Goal: Transaction & Acquisition: Purchase product/service

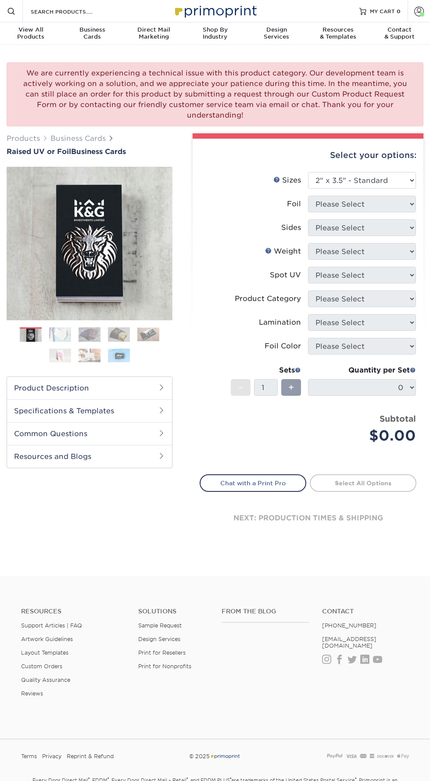
select select "2.00x3.50"
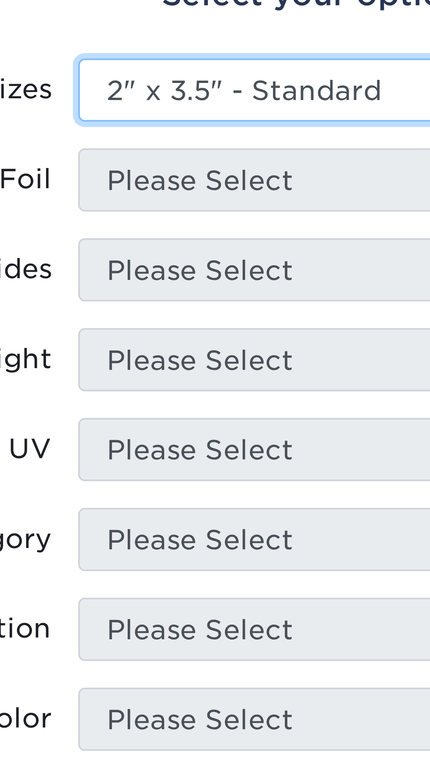
click at [317, 172] on select "Please Select 2" x 3.5" - Standard" at bounding box center [362, 180] width 108 height 17
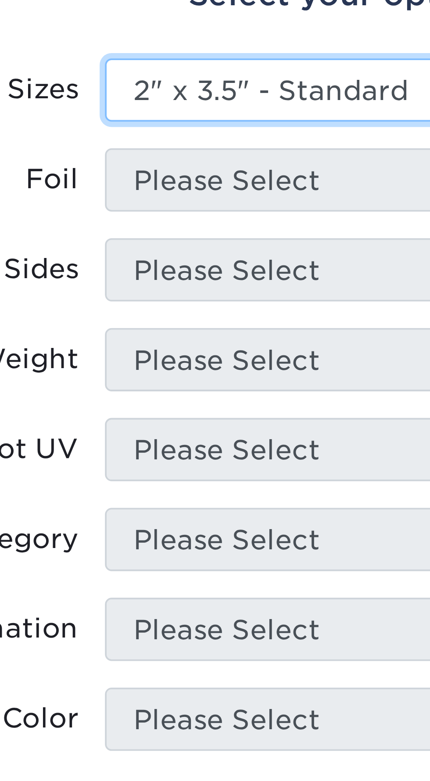
click at [318, 174] on select "Please Select 2" x 3.5" - Standard" at bounding box center [362, 180] width 108 height 17
click at [308, 172] on select "Please Select 2" x 3.5" - Standard" at bounding box center [362, 180] width 108 height 17
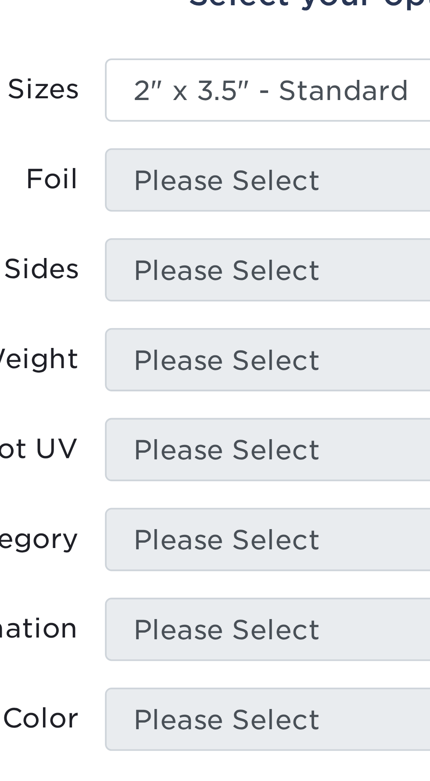
click at [326, 206] on li "Foil Please Select" at bounding box center [308, 208] width 216 height 24
click at [329, 204] on li "Foil Please Select" at bounding box center [308, 208] width 216 height 24
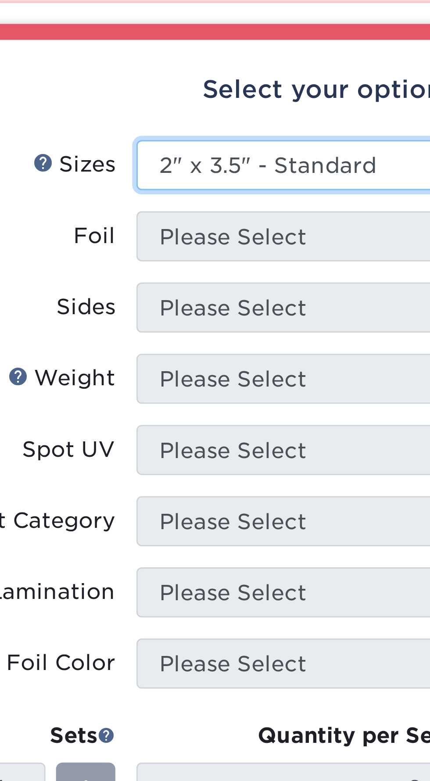
click at [381, 172] on select "Please Select 2" x 3.5" - Standard" at bounding box center [362, 180] width 108 height 17
click at [308, 172] on select "Please Select 2" x 3.5" - Standard" at bounding box center [362, 180] width 108 height 17
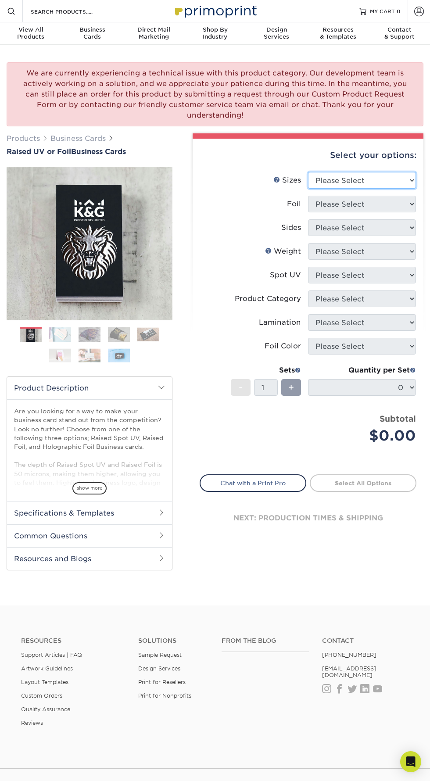
click at [367, 172] on select "Please Select 2" x 3.5" - Standard" at bounding box center [362, 180] width 108 height 17
select select "2.00x3.50"
click at [308, 172] on select "Please Select 2" x 3.5" - Standard" at bounding box center [362, 180] width 108 height 17
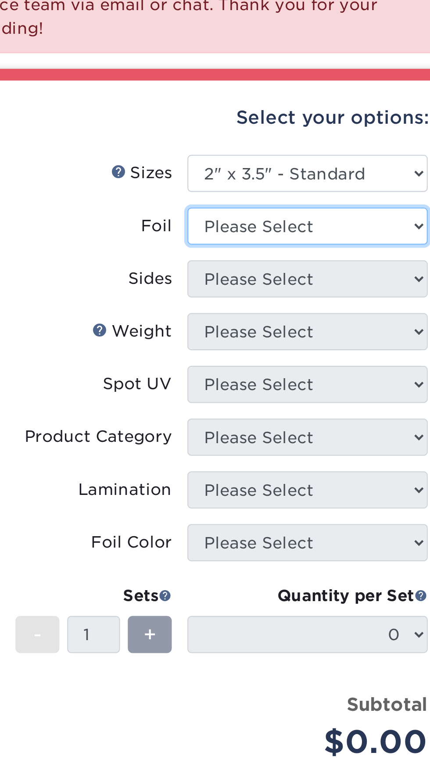
click at [353, 196] on select "Please Select No Yes" at bounding box center [362, 204] width 108 height 17
select select "1"
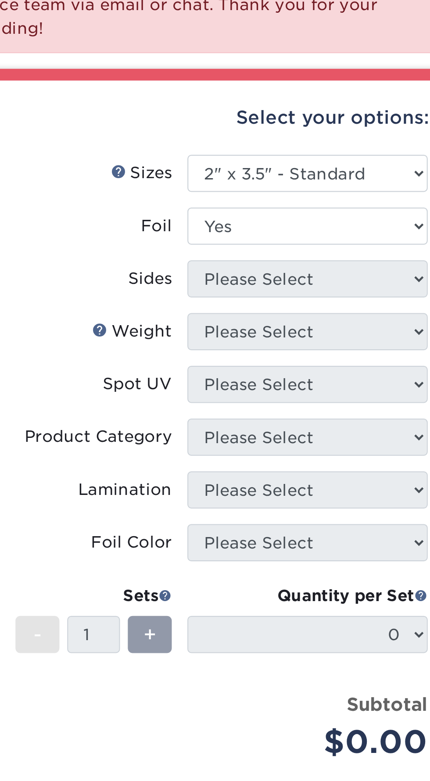
click at [308, 196] on select "Please Select No Yes" at bounding box center [362, 204] width 108 height 17
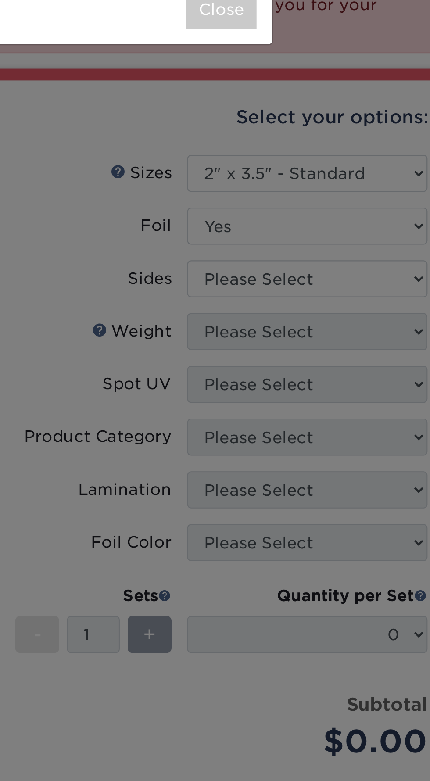
click at [385, 217] on div "× Raised Foil We do not recommend more than 30% coverage. Maximum coverage area…" at bounding box center [215, 390] width 430 height 781
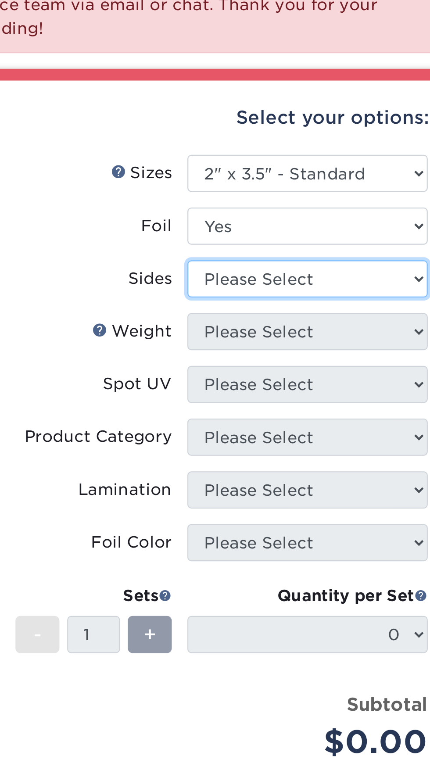
click at [353, 219] on select "Please Select Print Both Sides - Foil Both Sides Print Both Sides - Foil Front …" at bounding box center [362, 227] width 108 height 17
select select "34527644-b4fd-4ffb-9092-1318eefcd9d9"
click at [308, 219] on select "Please Select Print Both Sides - Foil Both Sides Print Both Sides - Foil Front …" at bounding box center [362, 227] width 108 height 17
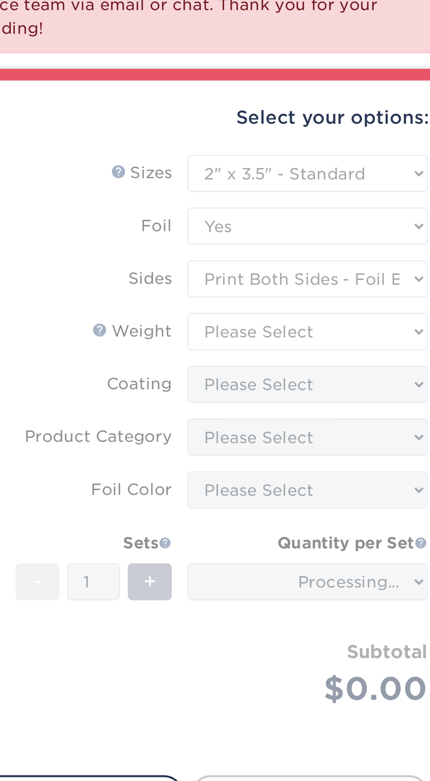
click at [398, 239] on form "Sizes Help Sizes Please Select 2" x 3.5" - Standard Foil Please Select" at bounding box center [308, 306] width 217 height 268
click at [379, 239] on form "Sizes Help Sizes Please Select 2" x 3.5" - Standard Foil Please Select" at bounding box center [308, 306] width 217 height 268
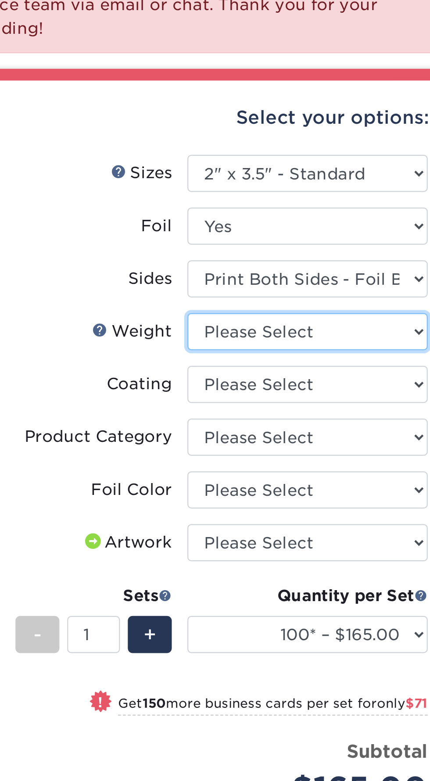
click at [344, 243] on select "Please Select 16PT" at bounding box center [362, 251] width 108 height 17
select select "16PT"
click at [308, 243] on select "Please Select 16PT" at bounding box center [362, 251] width 108 height 17
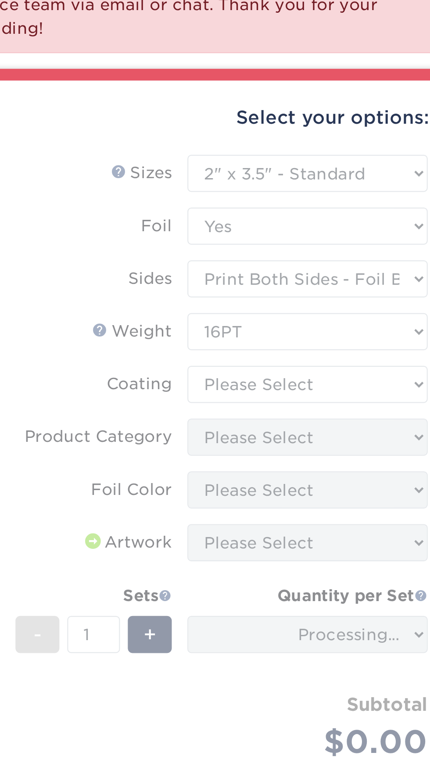
click at [396, 268] on form "Sizes Help Sizes Please Select 2" x 3.5" - Standard Foil Please Select" at bounding box center [308, 318] width 217 height 292
click at [368, 262] on form "Sizes Help Sizes Please Select 2" x 3.5" - Standard Foil Please Select" at bounding box center [308, 318] width 217 height 292
click at [347, 261] on form "Sizes Help Sizes Please Select 2" x 3.5" - Standard Foil Please Select" at bounding box center [308, 318] width 217 height 292
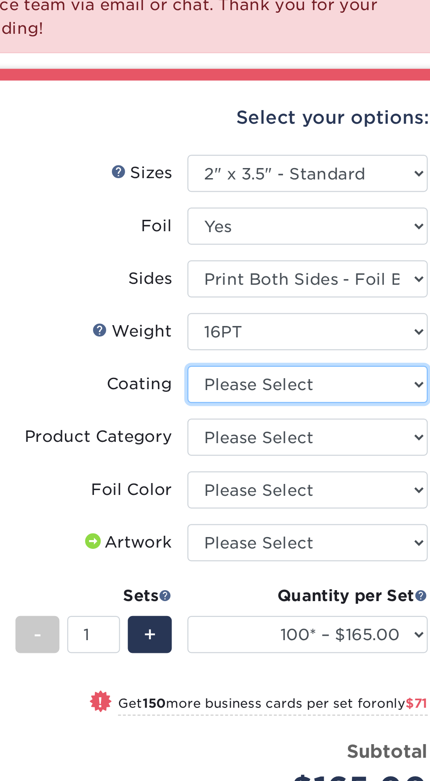
click at [390, 267] on select at bounding box center [362, 275] width 108 height 17
select select "3e7618de-abca-4bda-9f97-8b9129e913d8"
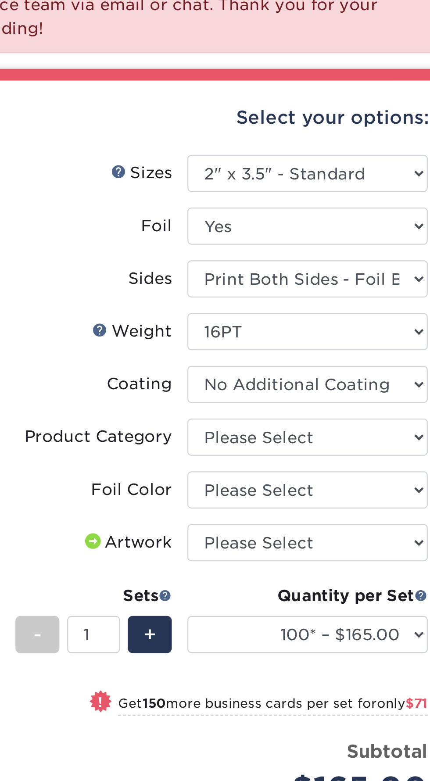
click at [308, 267] on select at bounding box center [362, 275] width 108 height 17
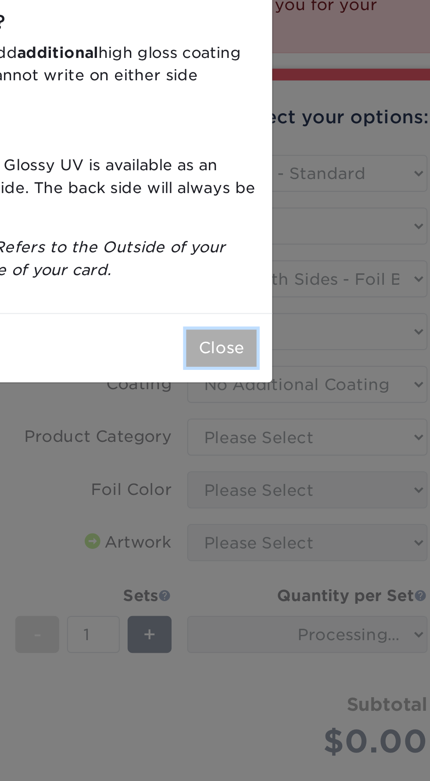
click at [323, 258] on button "Close" at bounding box center [323, 258] width 32 height 17
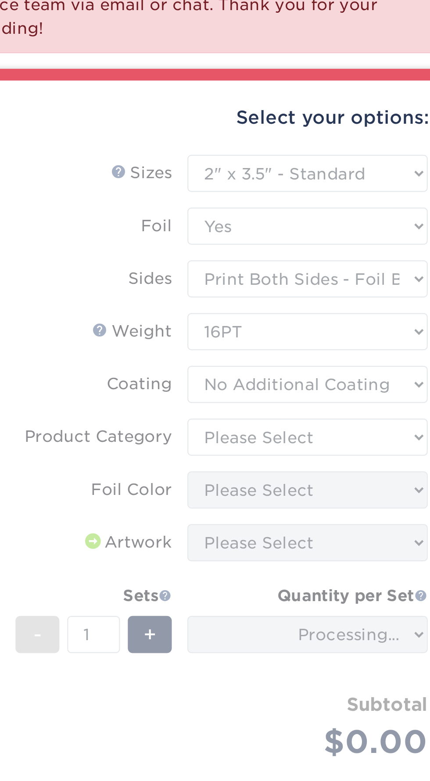
click at [367, 287] on form "Sizes Help Sizes Please Select 2" x 3.5" - Standard Foil Please Select" at bounding box center [308, 318] width 217 height 292
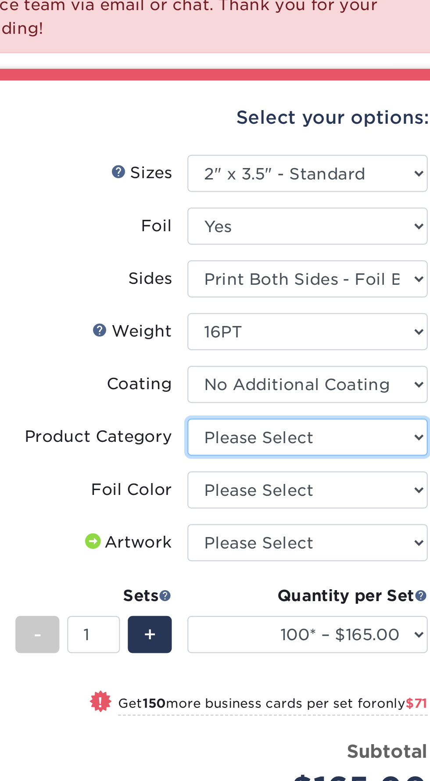
click at [367, 290] on select "Please Select Business Cards" at bounding box center [362, 298] width 108 height 17
select select "3b5148f1-0588-4f88-a218-97bcfdce65c1"
click at [308, 290] on select "Please Select Business Cards" at bounding box center [362, 298] width 108 height 17
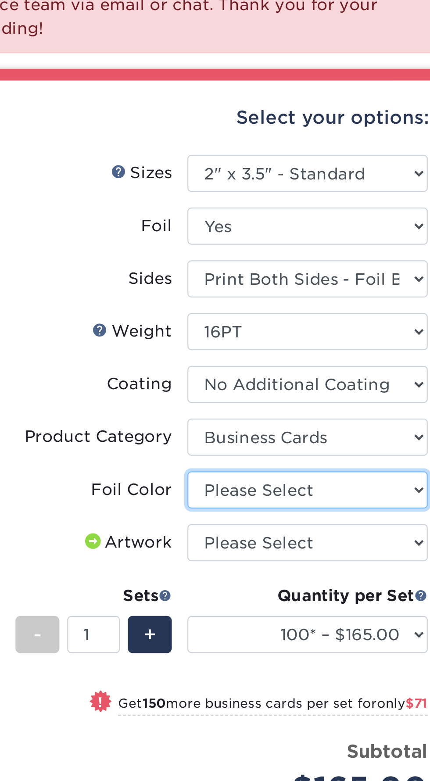
click at [373, 314] on select "Please Select Silver Foil Gold Foil Holographic Foil" at bounding box center [362, 322] width 108 height 17
select select "acffa4a5-22f9-4585-ba3f-0adaa54b8c85"
click at [308, 314] on select "Please Select Silver Foil Gold Foil Holographic Foil" at bounding box center [362, 322] width 108 height 17
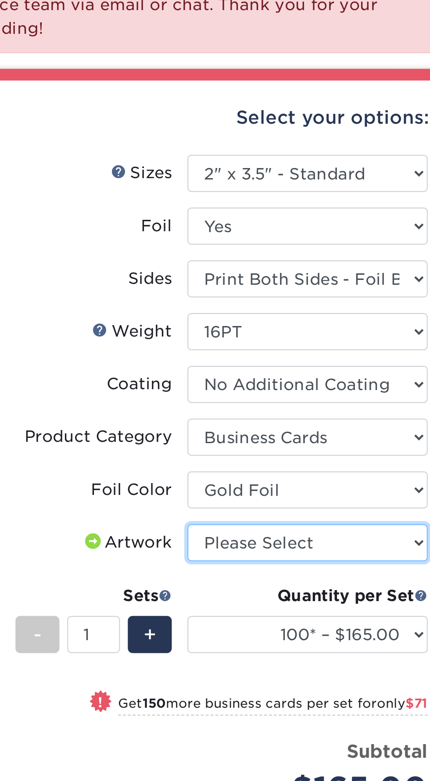
click at [361, 338] on select "Please Select I will upload files I need a design - $100" at bounding box center [362, 346] width 108 height 17
select select "upload"
click at [308, 338] on select "Please Select I will upload files I need a design - $100" at bounding box center [362, 346] width 108 height 17
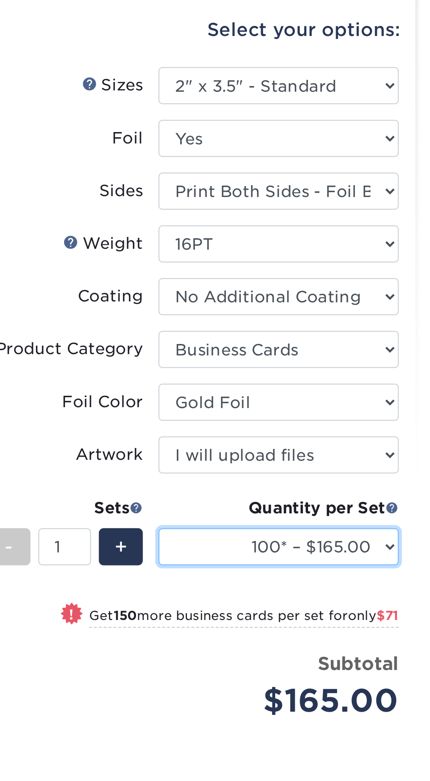
click at [400, 379] on select "100* – $165.00 250* – $236.00 500* – $319.00" at bounding box center [362, 387] width 108 height 17
click at [308, 379] on select "100* – $165.00 250* – $236.00 500* – $319.00" at bounding box center [362, 387] width 108 height 17
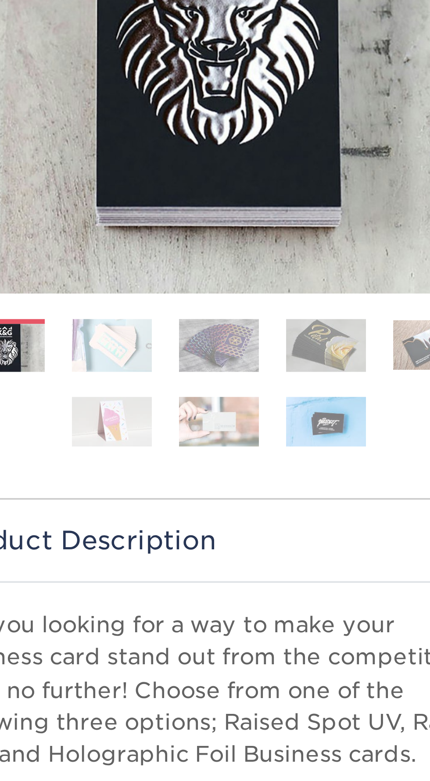
scroll to position [23, 0]
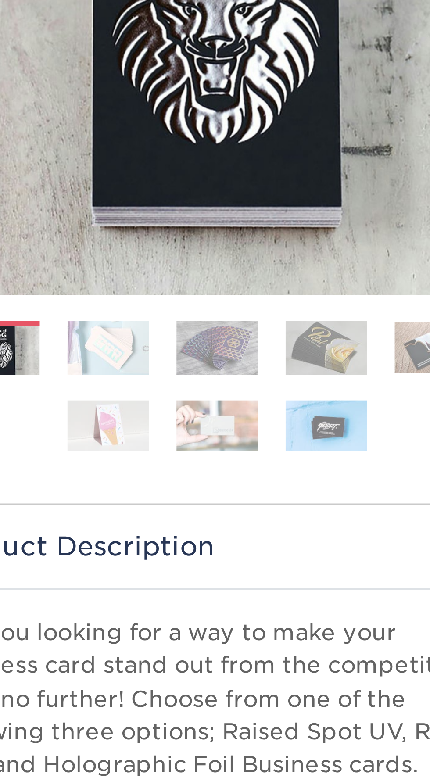
click at [120, 304] on img at bounding box center [119, 311] width 22 height 15
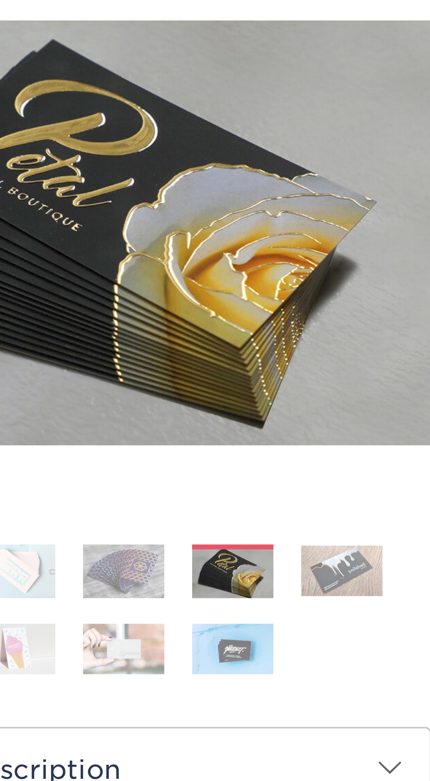
click at [151, 305] on img at bounding box center [148, 312] width 22 height 14
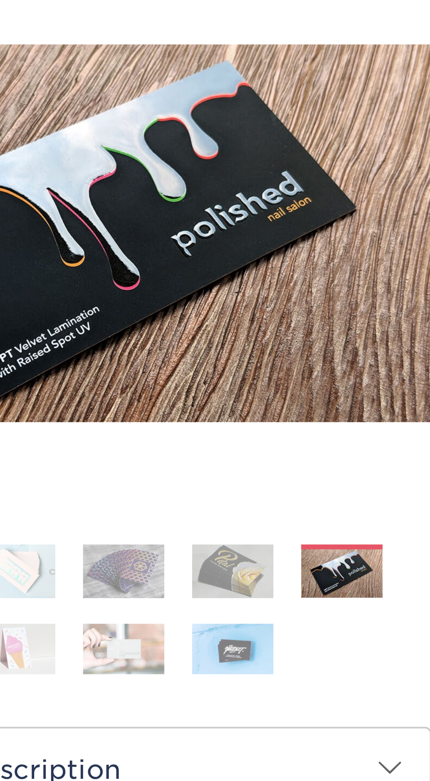
click at [122, 326] on img at bounding box center [119, 333] width 22 height 14
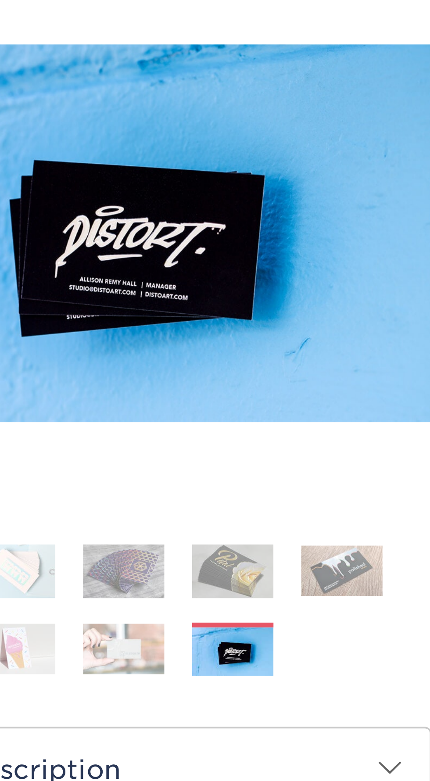
click at [94, 326] on img at bounding box center [90, 333] width 22 height 14
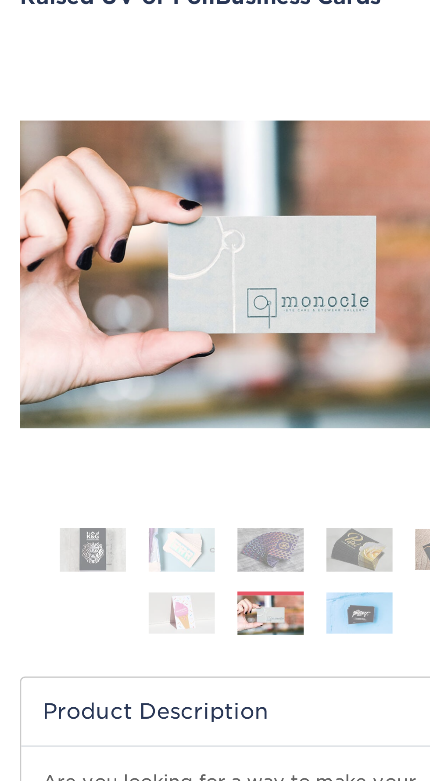
click at [65, 326] on img at bounding box center [60, 333] width 22 height 14
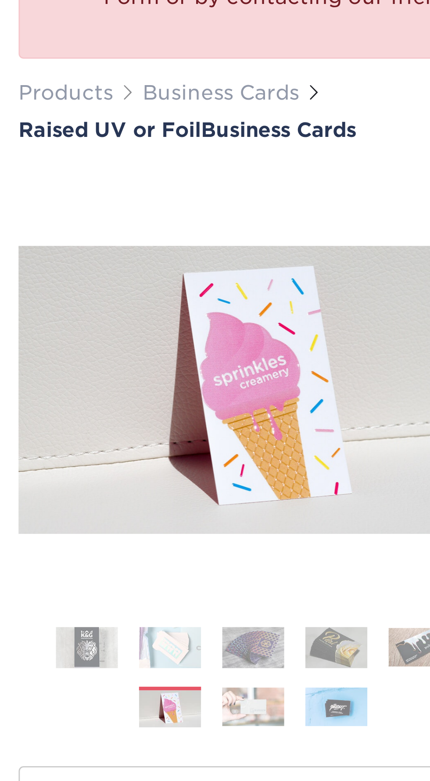
click at [59, 306] on img at bounding box center [60, 311] width 22 height 15
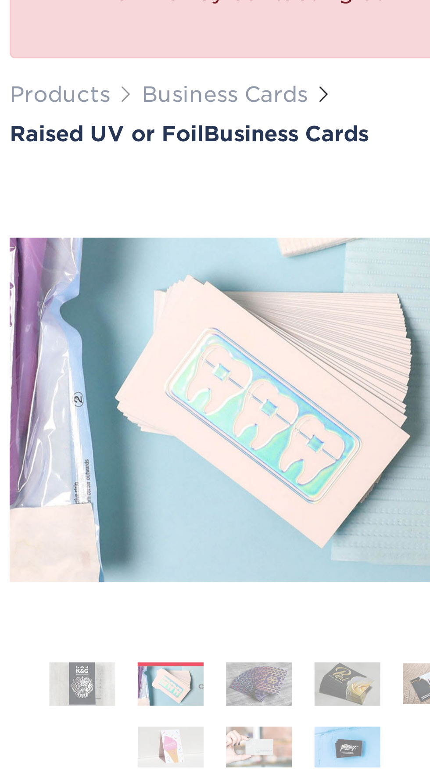
click at [91, 304] on img at bounding box center [90, 311] width 22 height 15
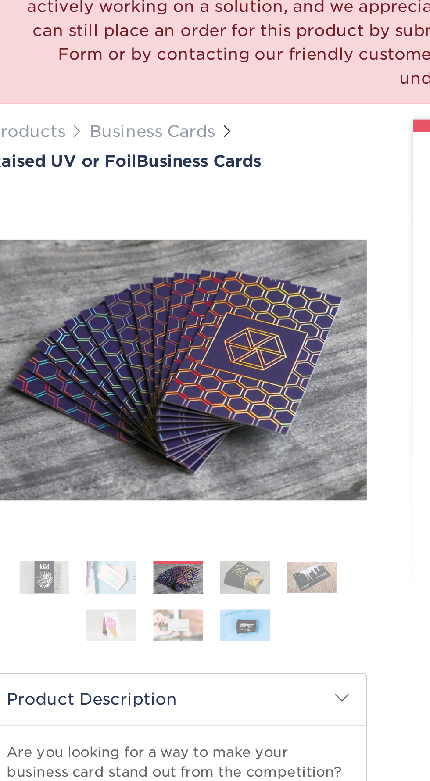
click at [125, 304] on img at bounding box center [119, 311] width 22 height 15
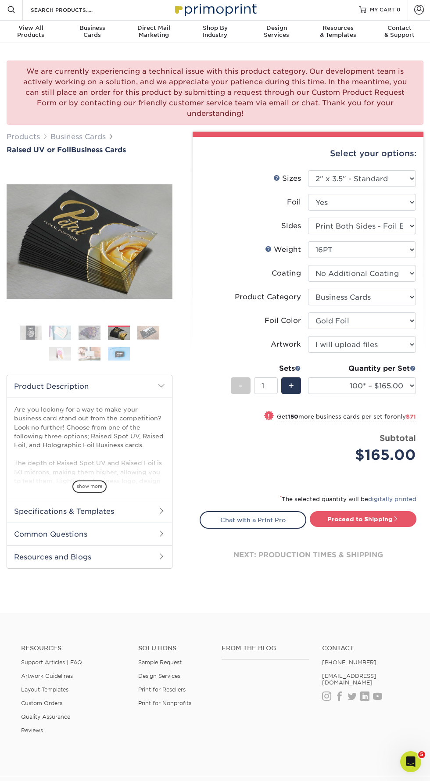
scroll to position [0, 0]
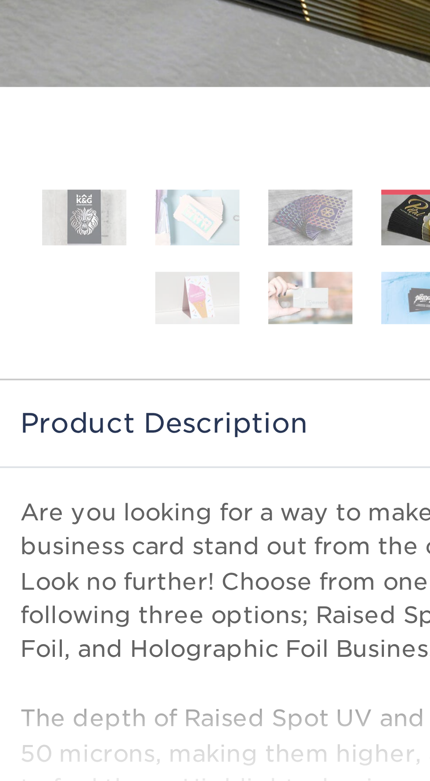
click at [100, 482] on span "show more" at bounding box center [89, 488] width 34 height 12
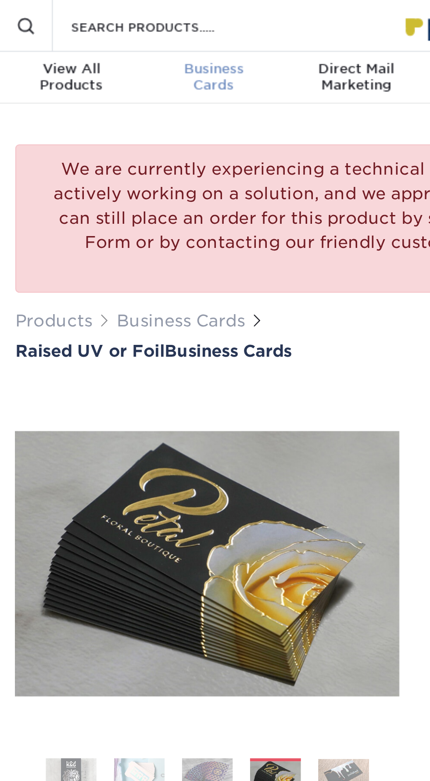
click at [100, 30] on span "Business" at bounding box center [91, 29] width 61 height 7
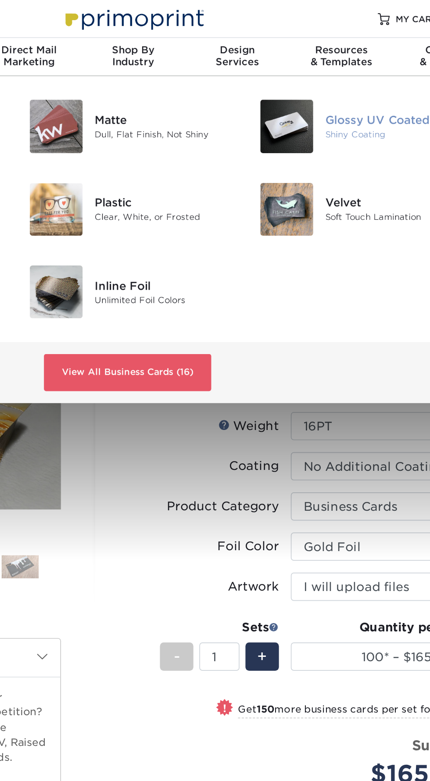
click at [314, 76] on img at bounding box center [305, 74] width 31 height 31
click at [334, 71] on div "Glossy UV Coated" at bounding box center [370, 71] width 84 height 10
click at [359, 72] on div "Glossy UV Coated" at bounding box center [370, 71] width 84 height 10
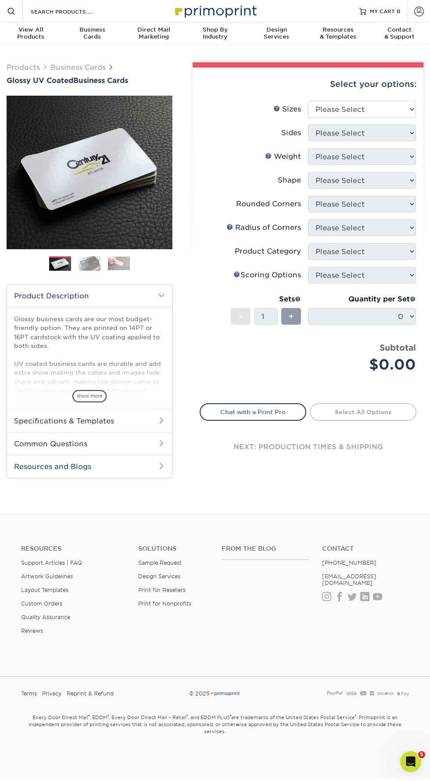
click at [86, 265] on img at bounding box center [90, 263] width 22 height 15
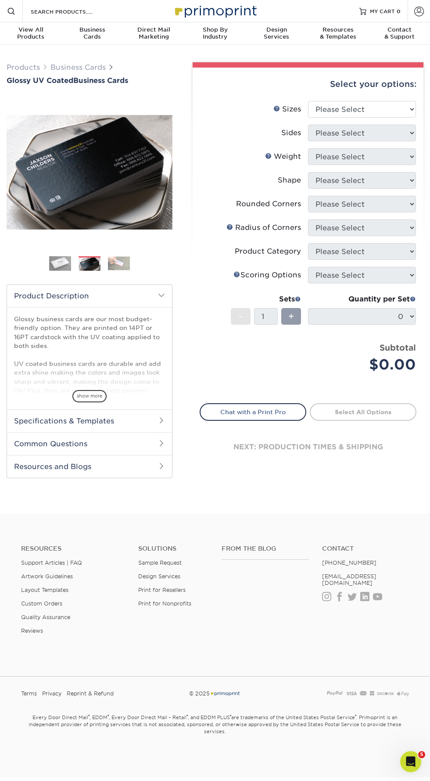
click at [100, 271] on ol at bounding box center [90, 266] width 166 height 21
click at [101, 42] on link "Business Cards" at bounding box center [91, 33] width 61 height 23
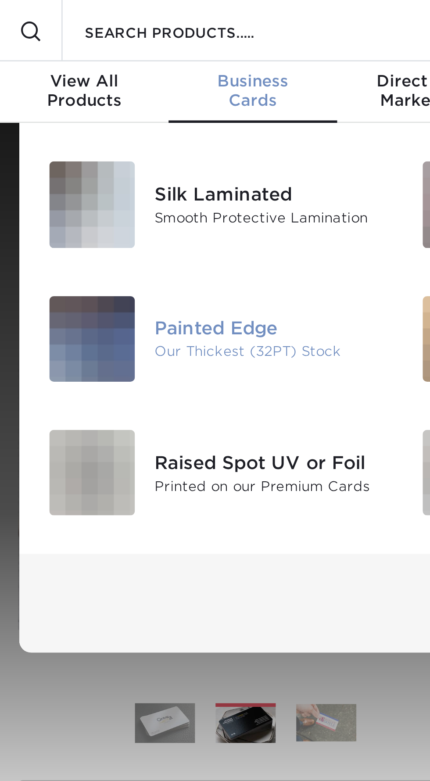
click at [70, 119] on div "Painted Edge" at bounding box center [98, 120] width 84 height 10
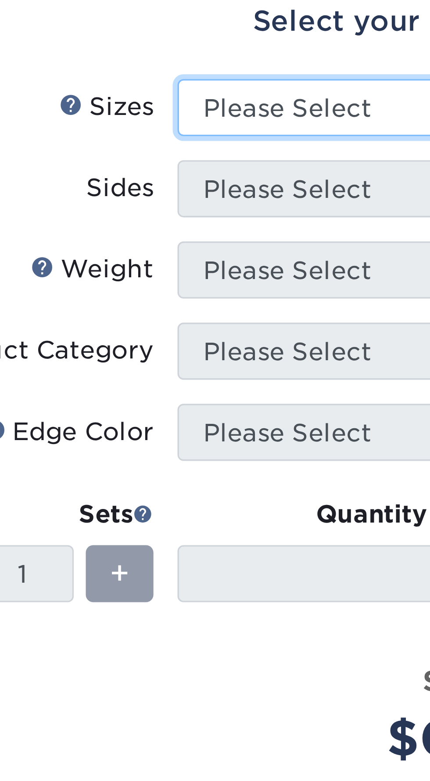
click at [364, 112] on select "Please Select 2" x 3.5" - Standard 2.125" x 3.375" - European 2.5" x 2.5" - Squ…" at bounding box center [362, 109] width 108 height 17
select select "2.00x3.50"
click at [308, 101] on select "Please Select 2" x 3.5" - Standard 2.125" x 3.375" - European 2.5" x 2.5" - Squ…" at bounding box center [362, 109] width 108 height 17
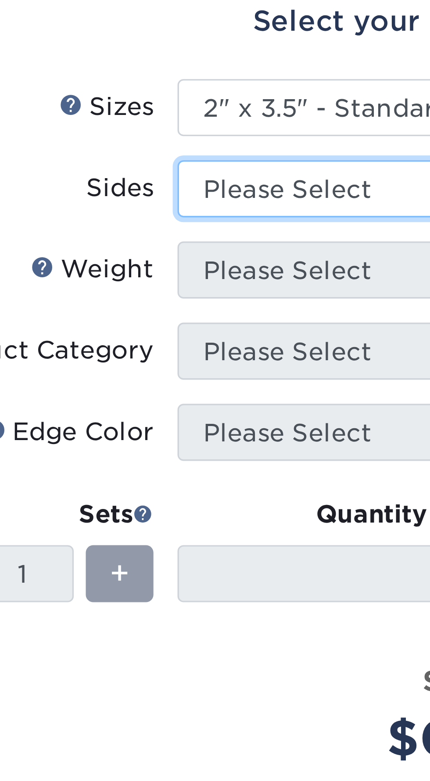
click at [356, 136] on select "Please Select Print Both Sides Print Front Only" at bounding box center [362, 133] width 108 height 17
select select "13abbda7-1d64-4f25-8bb2-c179b224825d"
click at [308, 125] on select "Please Select Print Both Sides Print Front Only" at bounding box center [362, 133] width 108 height 17
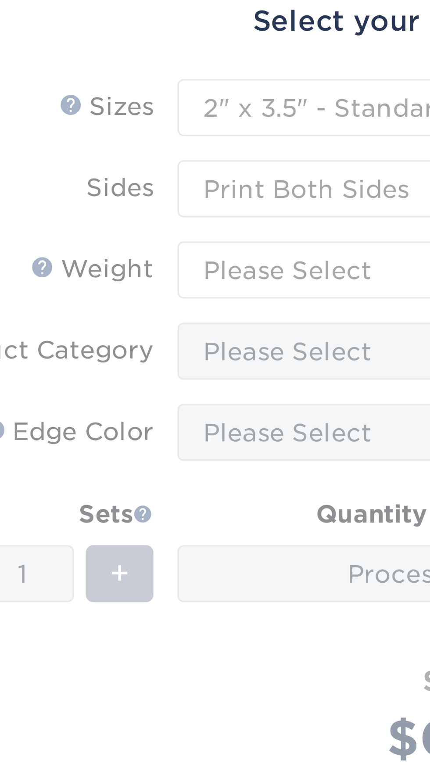
click at [354, 158] on form "Sizes Help Sizes Please Select 2" x 3.5" - Standard 2.125" x 3.375" - European …" at bounding box center [308, 211] width 217 height 221
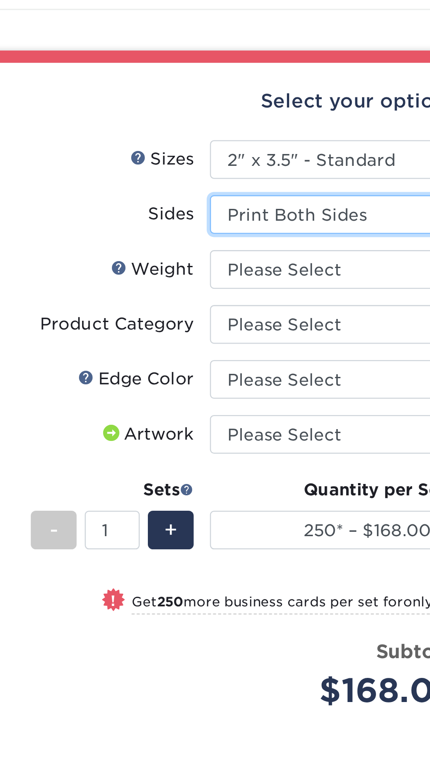
click at [376, 130] on select "Please Select Print Both Sides Print Front Only" at bounding box center [362, 133] width 108 height 17
click at [308, 125] on select "Please Select Print Both Sides Print Front Only" at bounding box center [362, 133] width 108 height 17
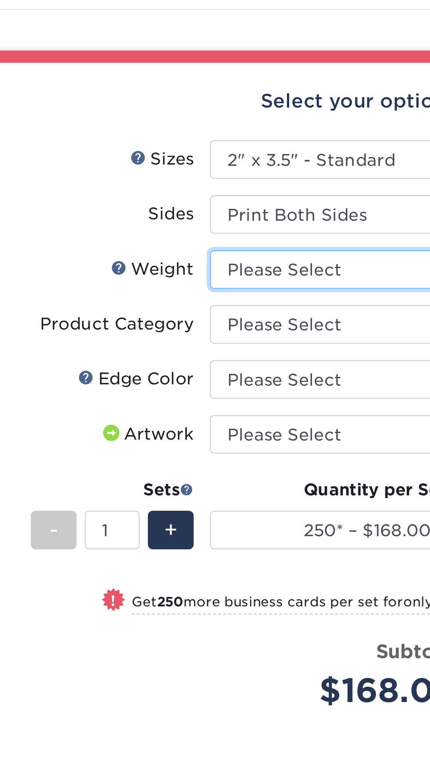
click at [373, 155] on select "Please Select 32PTUC" at bounding box center [362, 156] width 108 height 17
select select "32PTUC"
click at [308, 148] on select "Please Select 32PTUC" at bounding box center [362, 156] width 108 height 17
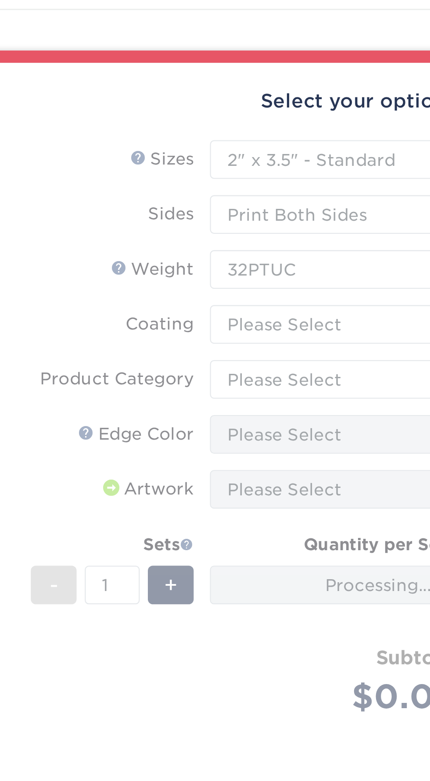
click at [377, 176] on form "Sizes Help Sizes Please Select 2" x 3.5" - Standard 2.125" x 3.375" - European …" at bounding box center [308, 235] width 217 height 268
click at [354, 183] on form "Sizes Help Sizes Please Select 2" x 3.5" - Standard 2.125" x 3.375" - European …" at bounding box center [308, 235] width 217 height 268
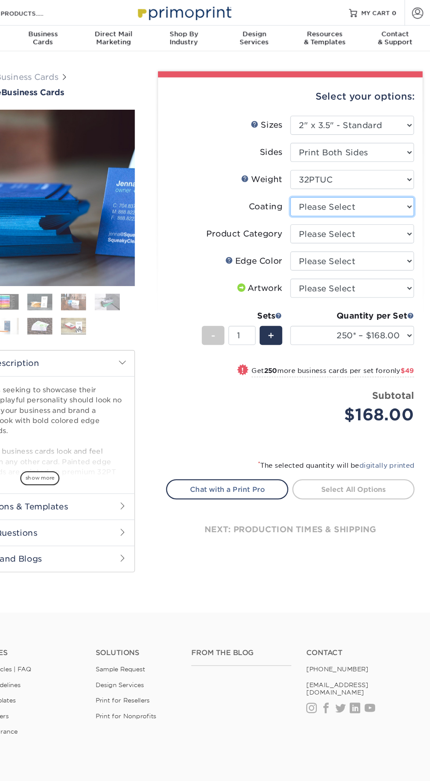
click at [367, 183] on select at bounding box center [362, 180] width 108 height 17
select select "3e7618de-abca-4bda-9f97-8b9129e913d8"
click at [308, 172] on select at bounding box center [362, 180] width 108 height 17
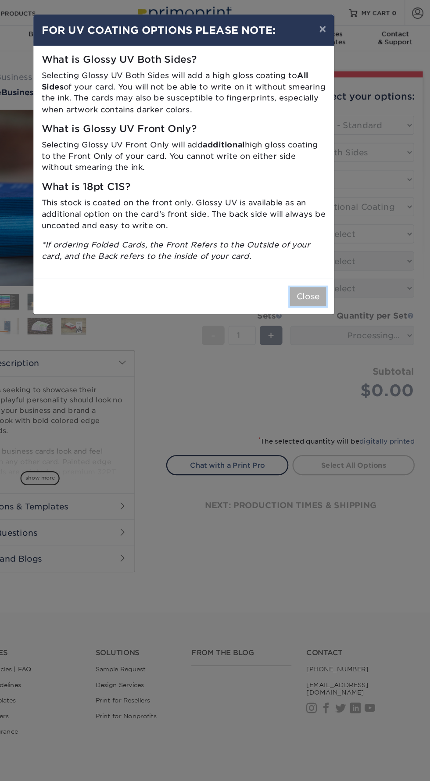
click at [327, 261] on button "Close" at bounding box center [323, 258] width 32 height 17
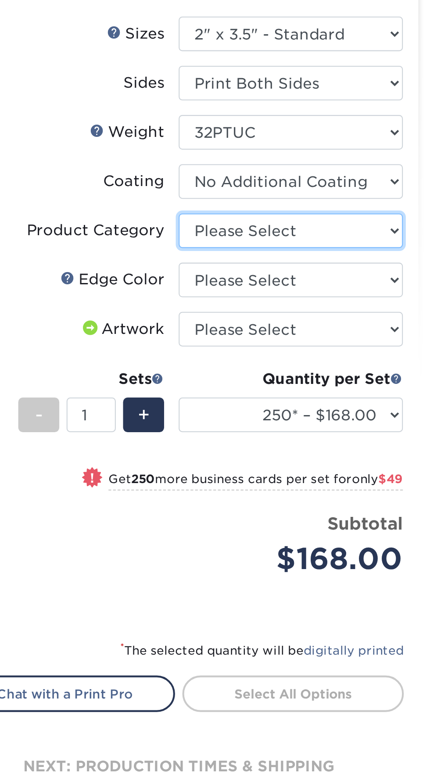
click at [381, 200] on select "Please Select Business Cards" at bounding box center [362, 204] width 108 height 17
select select "3b5148f1-0588-4f88-a218-97bcfdce65c1"
click at [308, 196] on select "Please Select Business Cards" at bounding box center [362, 204] width 108 height 17
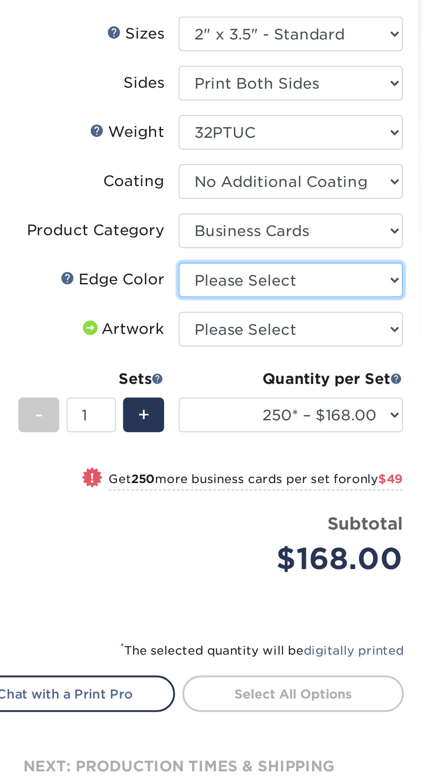
click at [391, 228] on select "Please Select Charcoal Black Brown Blue Pearlescent Blue Pearlescent Gold Pearl…" at bounding box center [362, 227] width 108 height 17
select select "84f43a64-87e1-46ad-aba1-d69946adcbfc"
click at [308, 219] on select "Please Select Charcoal Black Brown Blue Pearlescent Blue Pearlescent Gold Pearl…" at bounding box center [362, 227] width 108 height 17
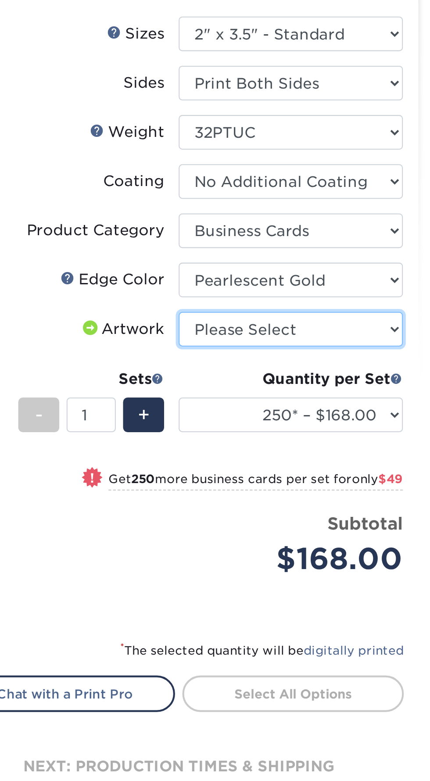
click at [397, 254] on select "Please Select I will upload files I need a design - $100" at bounding box center [362, 251] width 108 height 17
select select "upload"
click at [308, 243] on select "Please Select I will upload files I need a design - $100" at bounding box center [362, 251] width 108 height 17
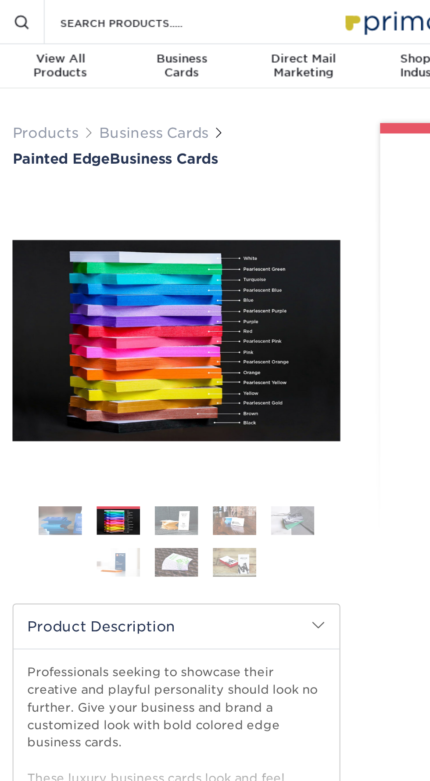
click at [90, 264] on img at bounding box center [90, 263] width 22 height 15
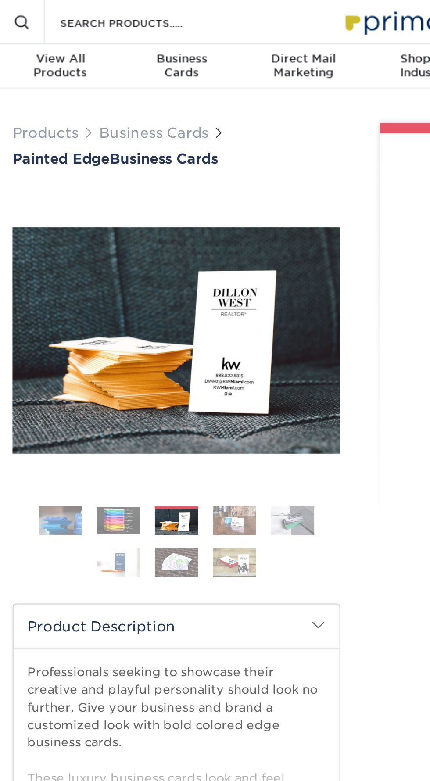
click at [120, 261] on img at bounding box center [119, 263] width 22 height 15
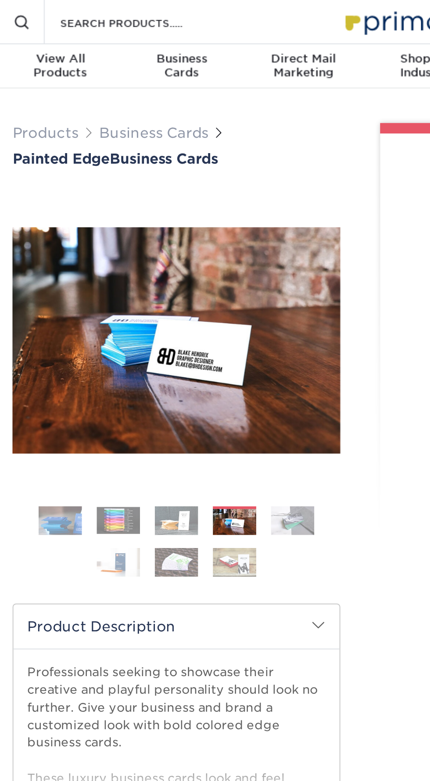
click at [152, 261] on img at bounding box center [148, 263] width 22 height 15
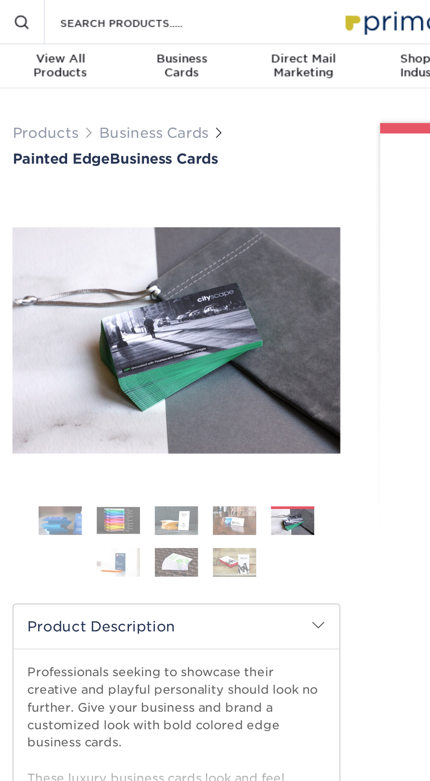
click at [119, 284] on img at bounding box center [119, 284] width 22 height 15
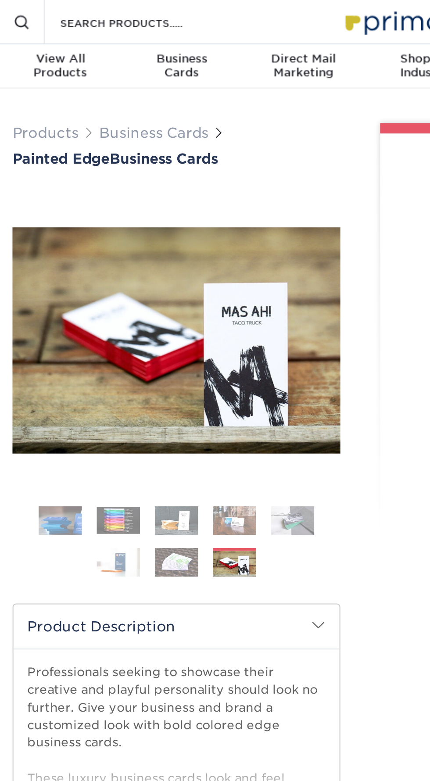
click at [87, 289] on img at bounding box center [90, 284] width 22 height 15
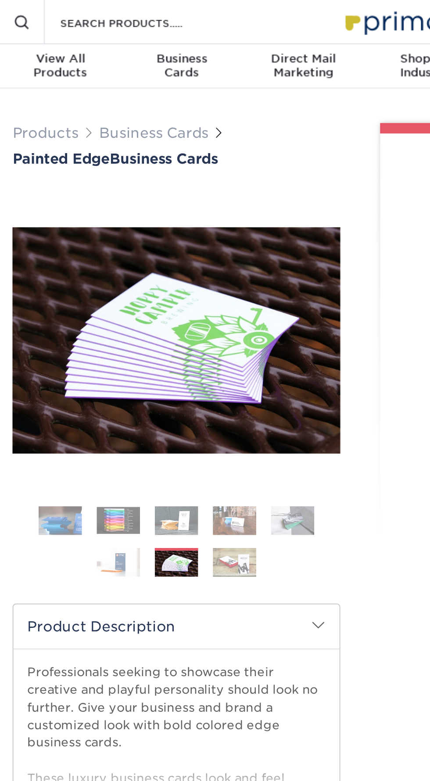
click at [89, 270] on img at bounding box center [90, 263] width 22 height 15
